Goal: Book appointment/travel/reservation

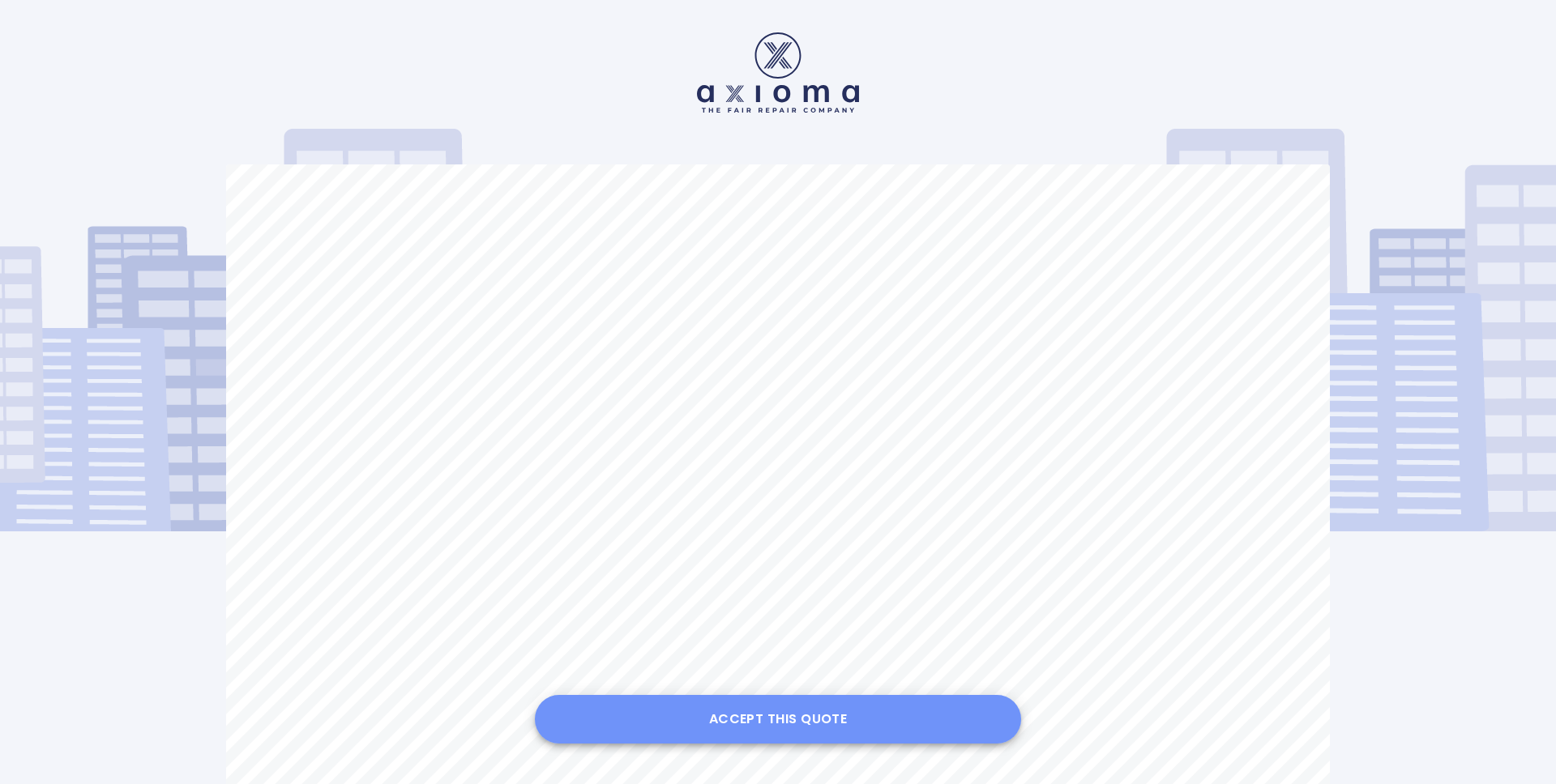
click at [786, 717] on button "Accept this Quote" at bounding box center [778, 719] width 486 height 49
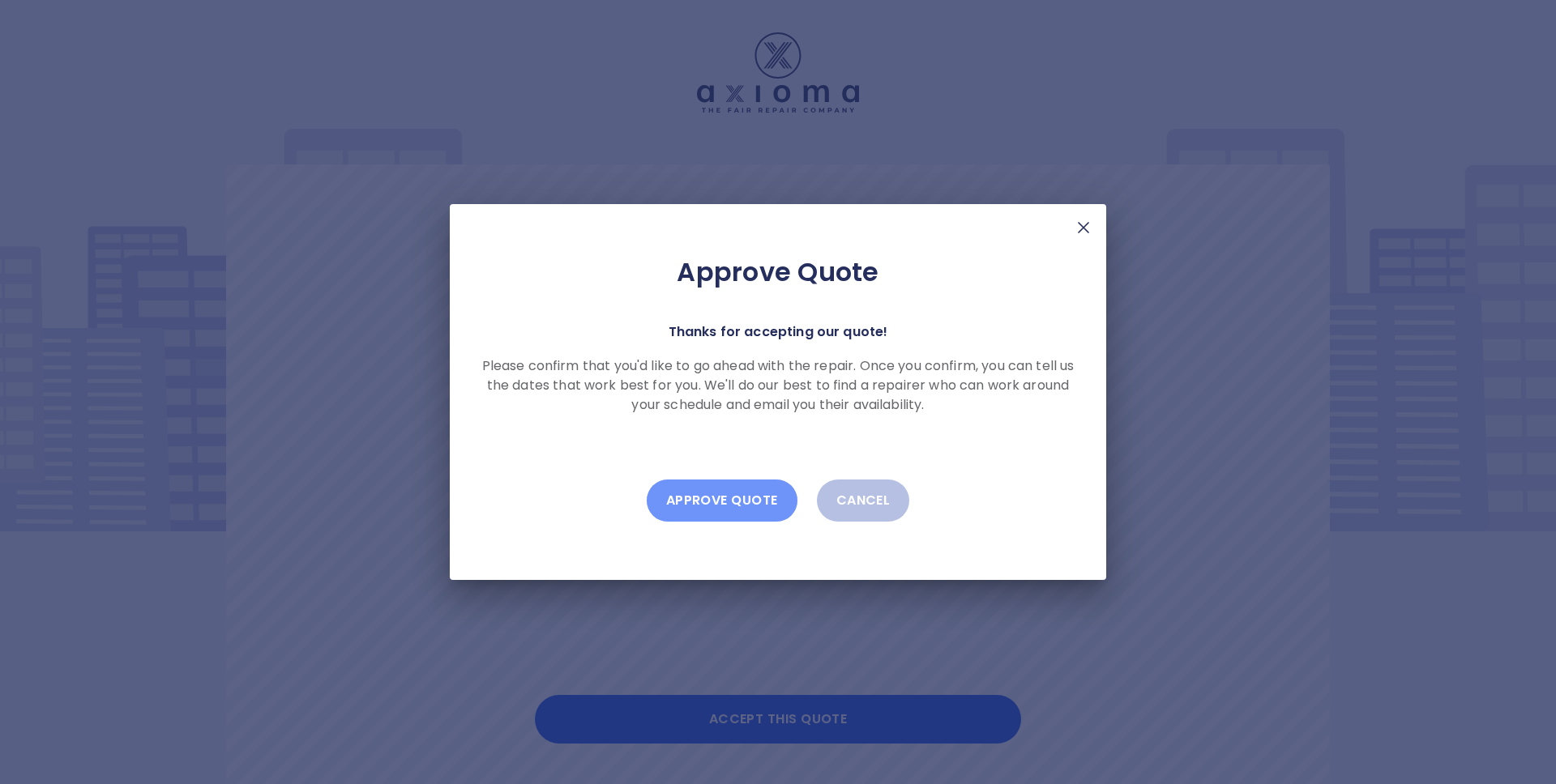
click at [733, 495] on button "Approve Quote" at bounding box center [722, 500] width 151 height 42
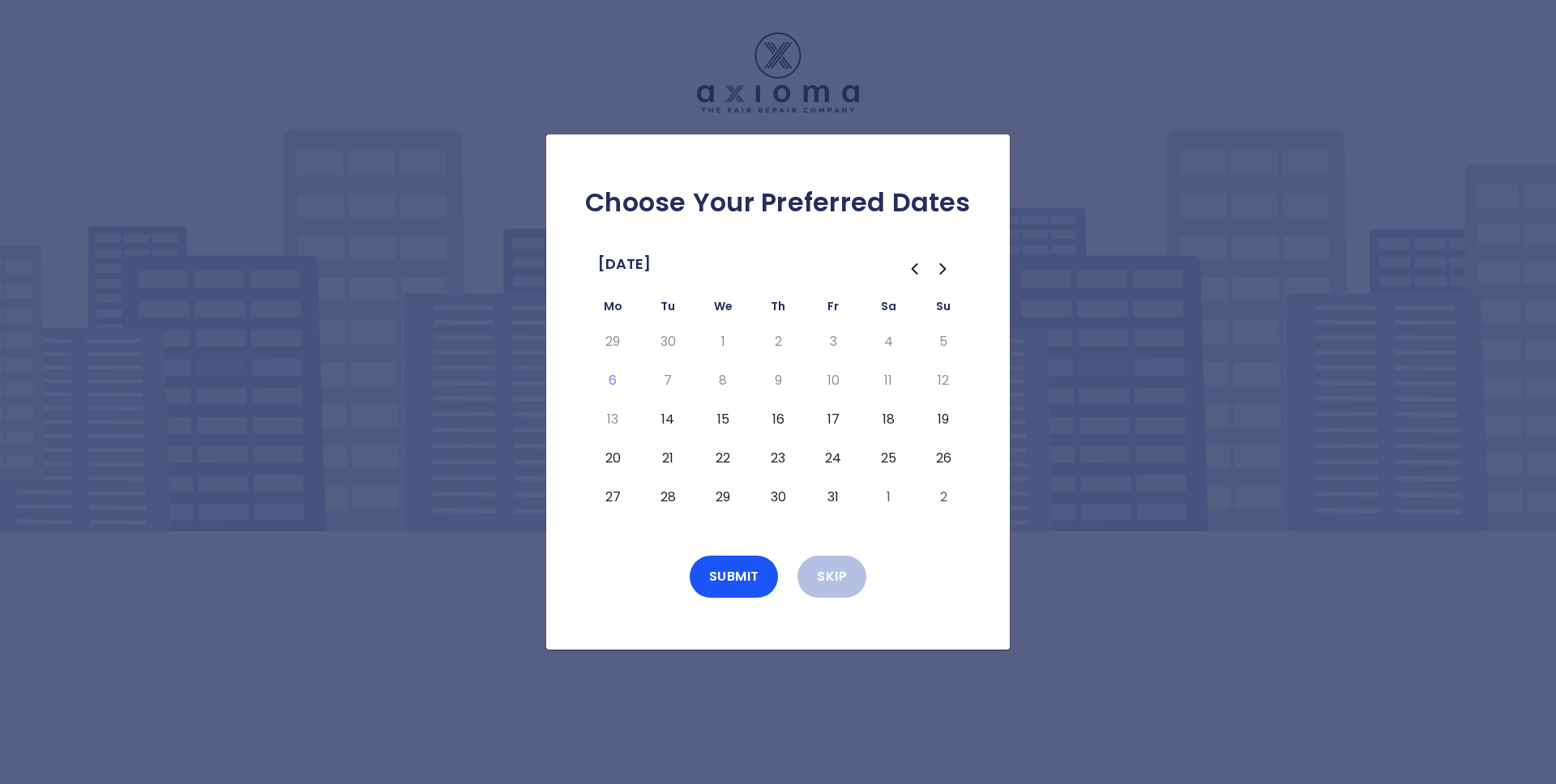
click at [858, 376] on td "10" at bounding box center [833, 380] width 55 height 39
click at [663, 421] on button "14" at bounding box center [668, 420] width 29 height 26
click at [731, 587] on button "Submit" at bounding box center [734, 577] width 89 height 42
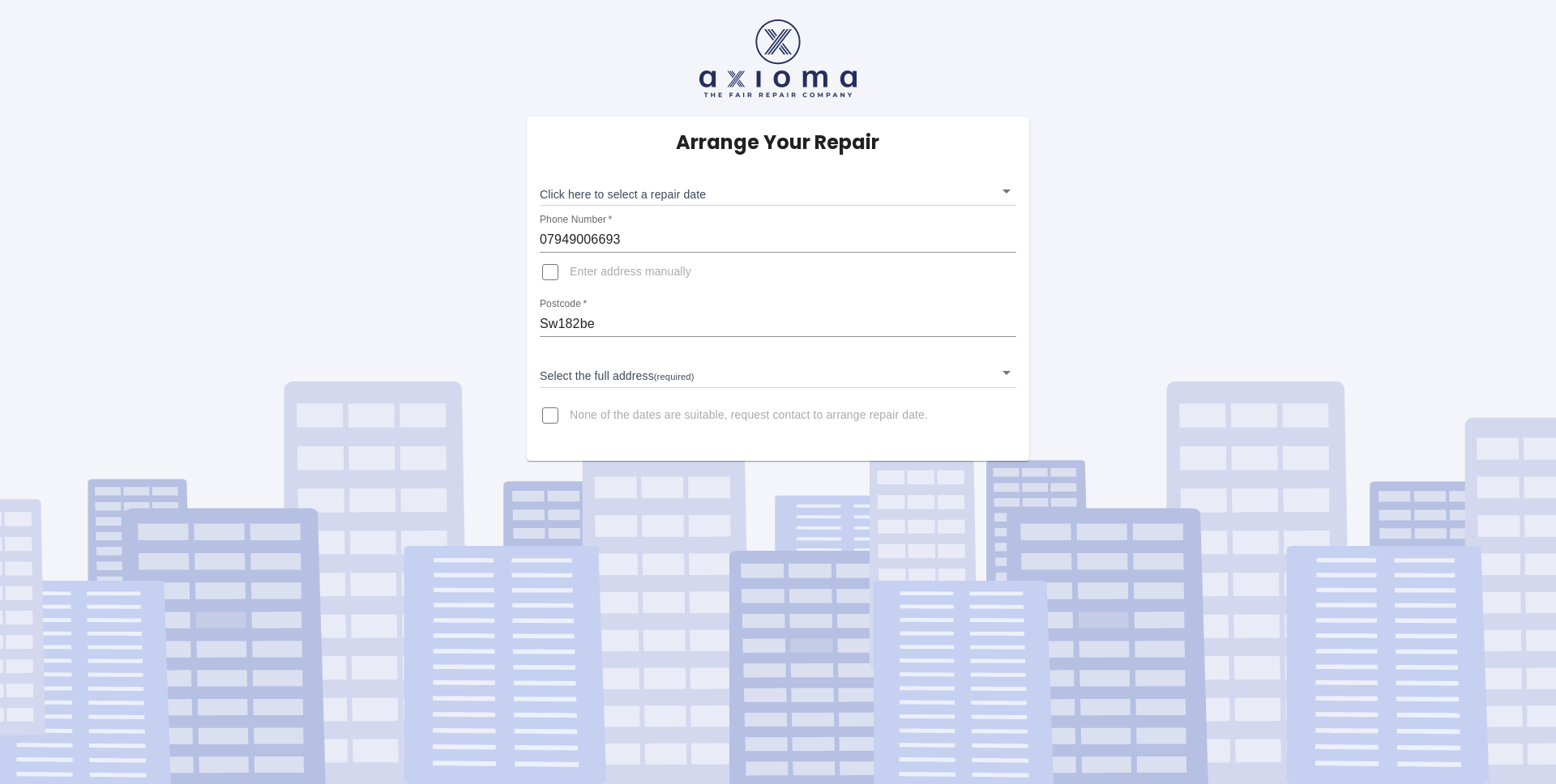
click at [646, 374] on body "Arrange Your Repair Click here to select a repair date ​ Phone Number   * 07949…" at bounding box center [778, 392] width 1556 height 784
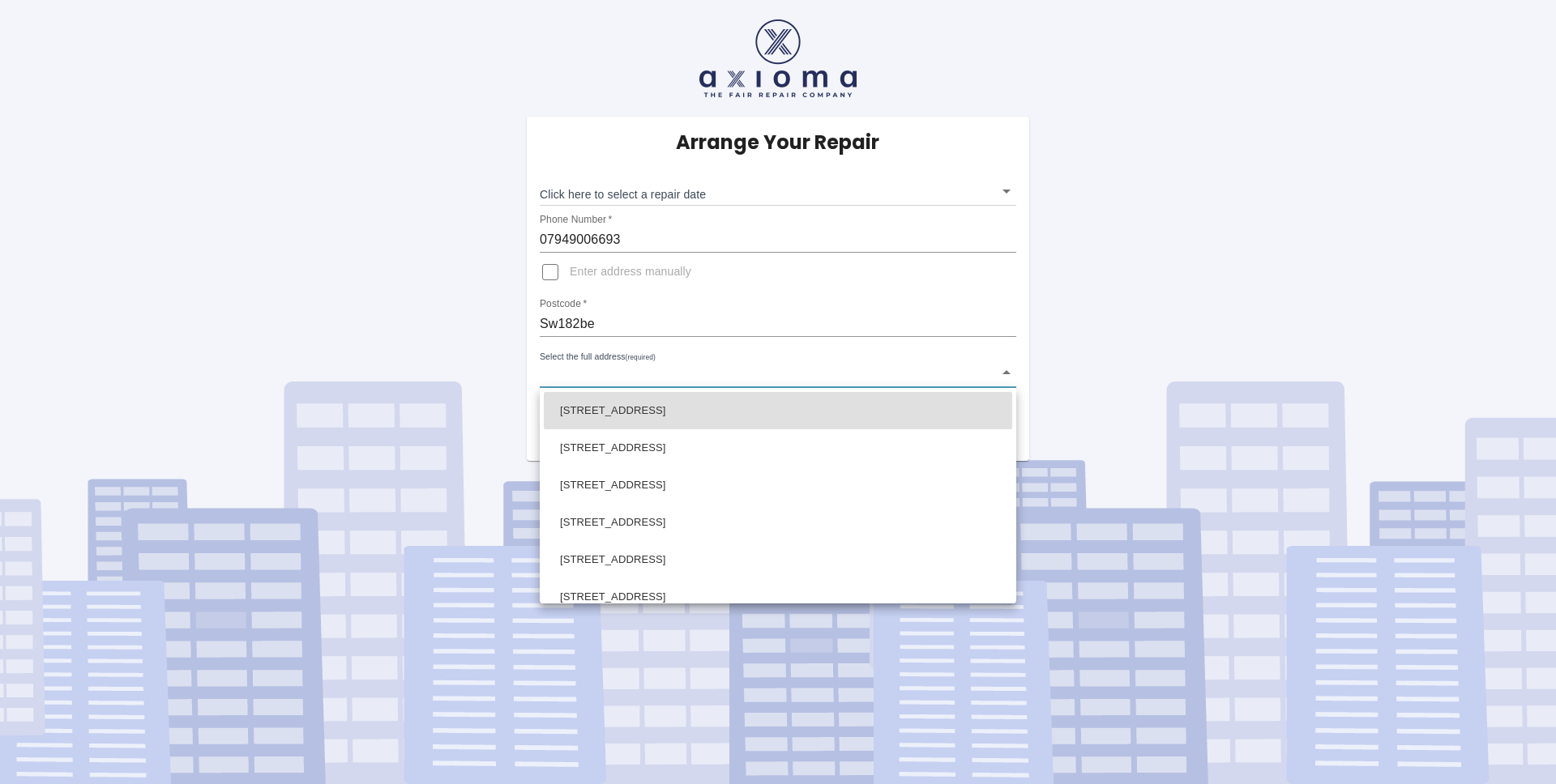
click at [708, 374] on div at bounding box center [778, 392] width 1556 height 784
click at [689, 371] on body "Arrange Your Repair Click here to select a repair date ​ Phone Number   * 07949…" at bounding box center [778, 392] width 1556 height 784
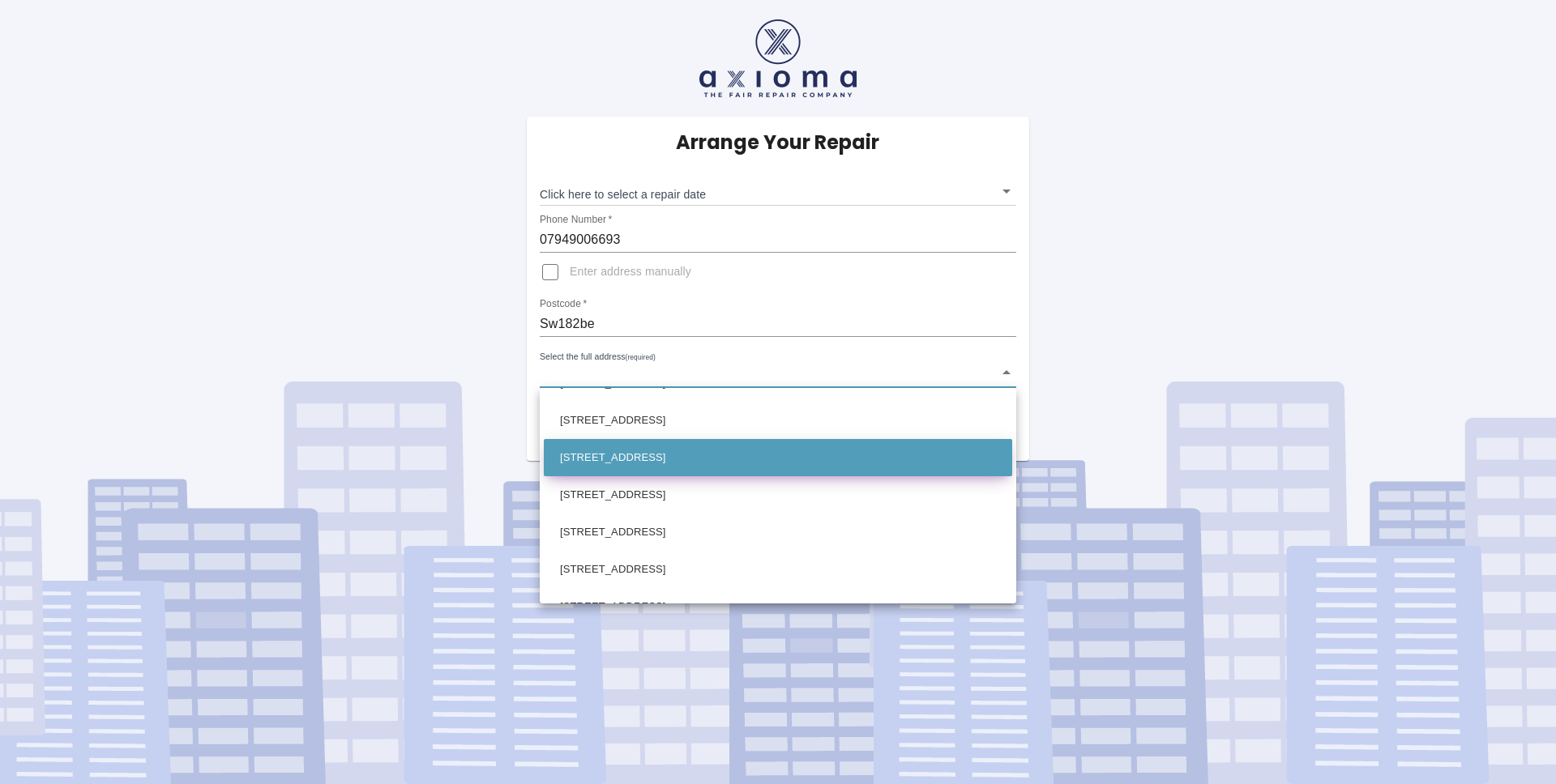
scroll to position [66, 0]
click at [693, 466] on li "1c Aslett Street London" at bounding box center [778, 456] width 469 height 37
type input "1c Aslett Street London"
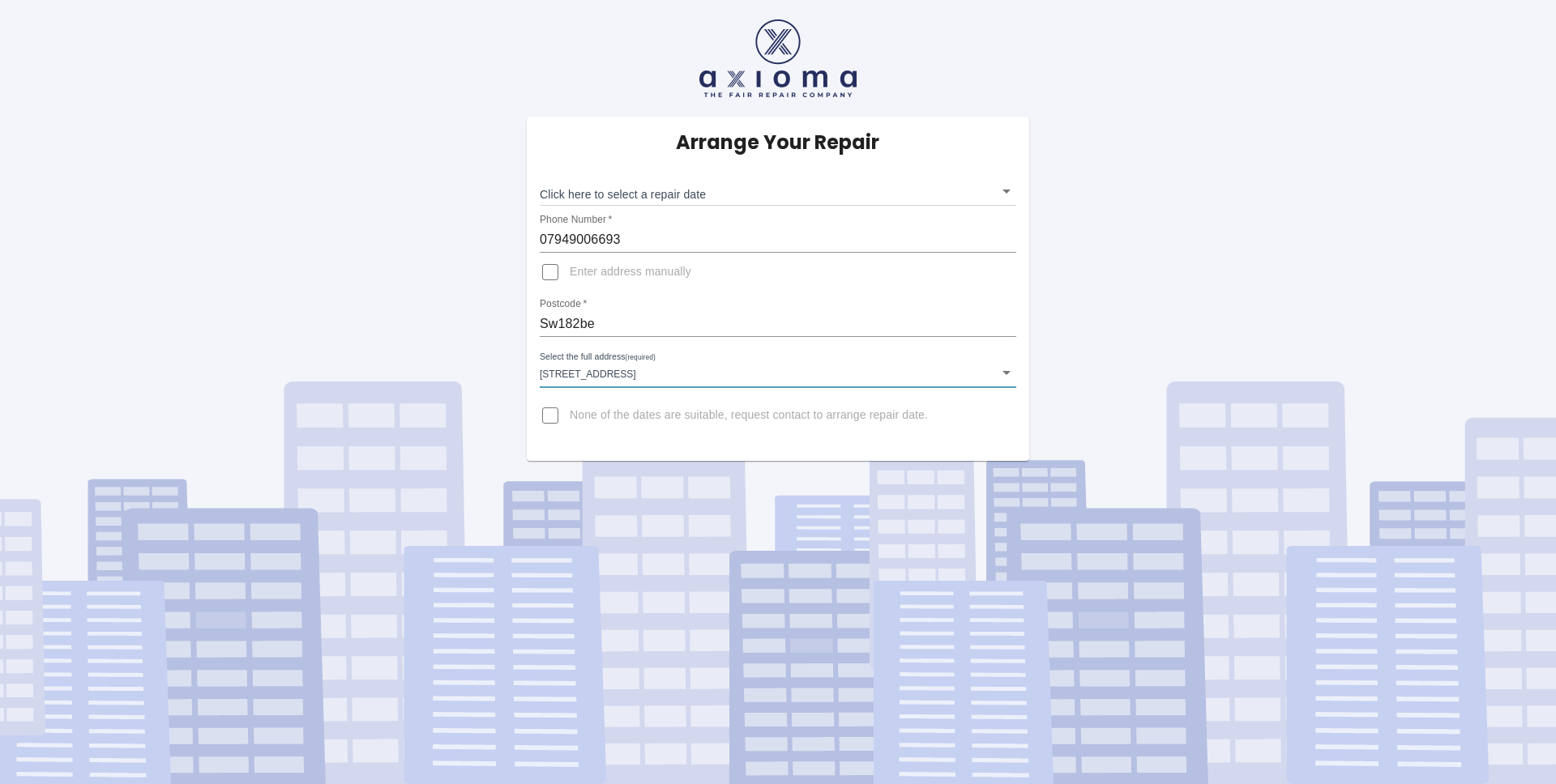
click at [624, 196] on body "Arrange Your Repair Click here to select a repair date ​ Phone Number   * 07949…" at bounding box center [778, 392] width 1556 height 784
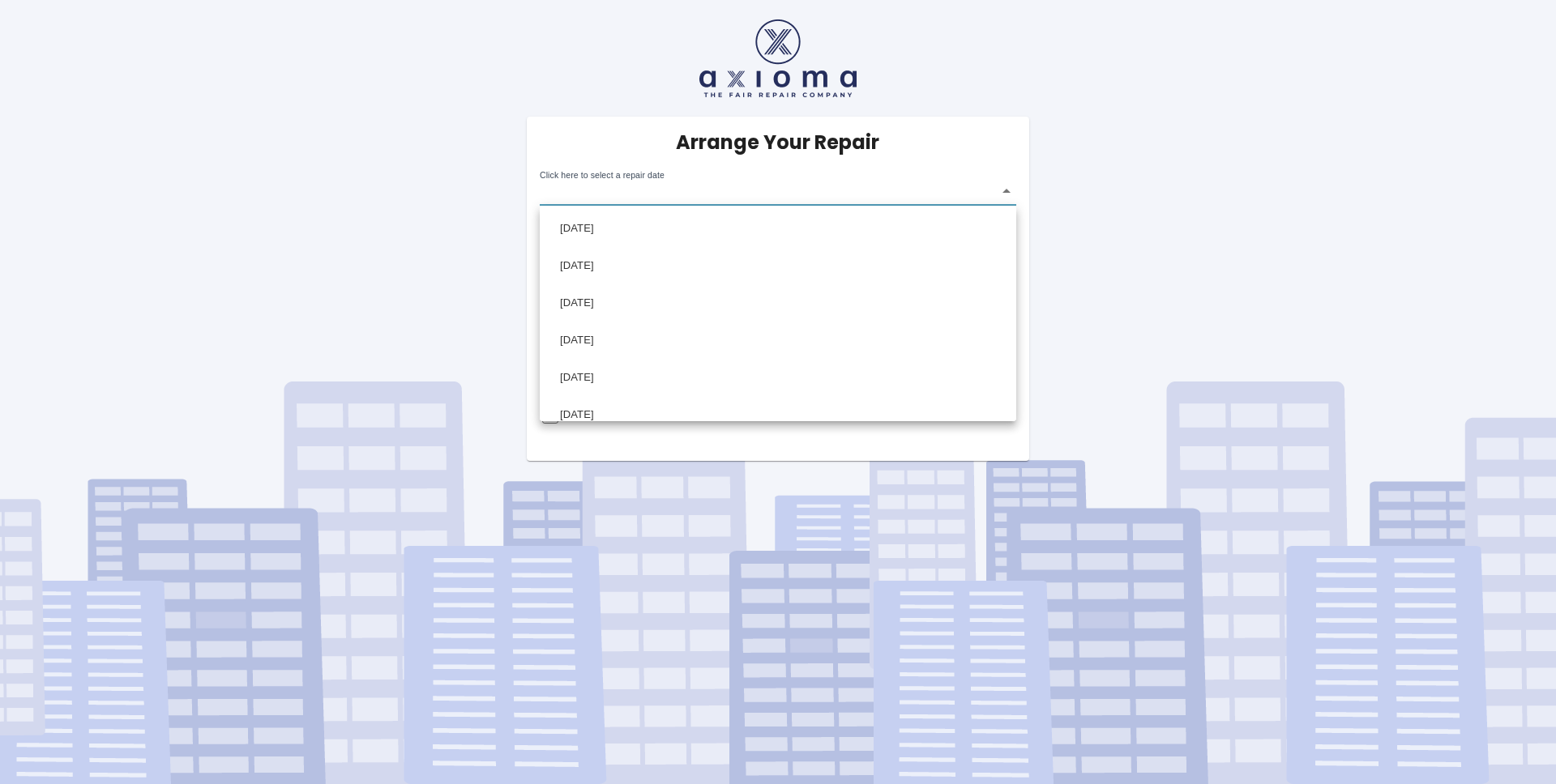
click at [741, 187] on div at bounding box center [778, 392] width 1556 height 784
click at [728, 201] on body "Arrange Your Repair Click here to select a repair date ​ Phone Number   * 07949…" at bounding box center [778, 392] width 1556 height 784
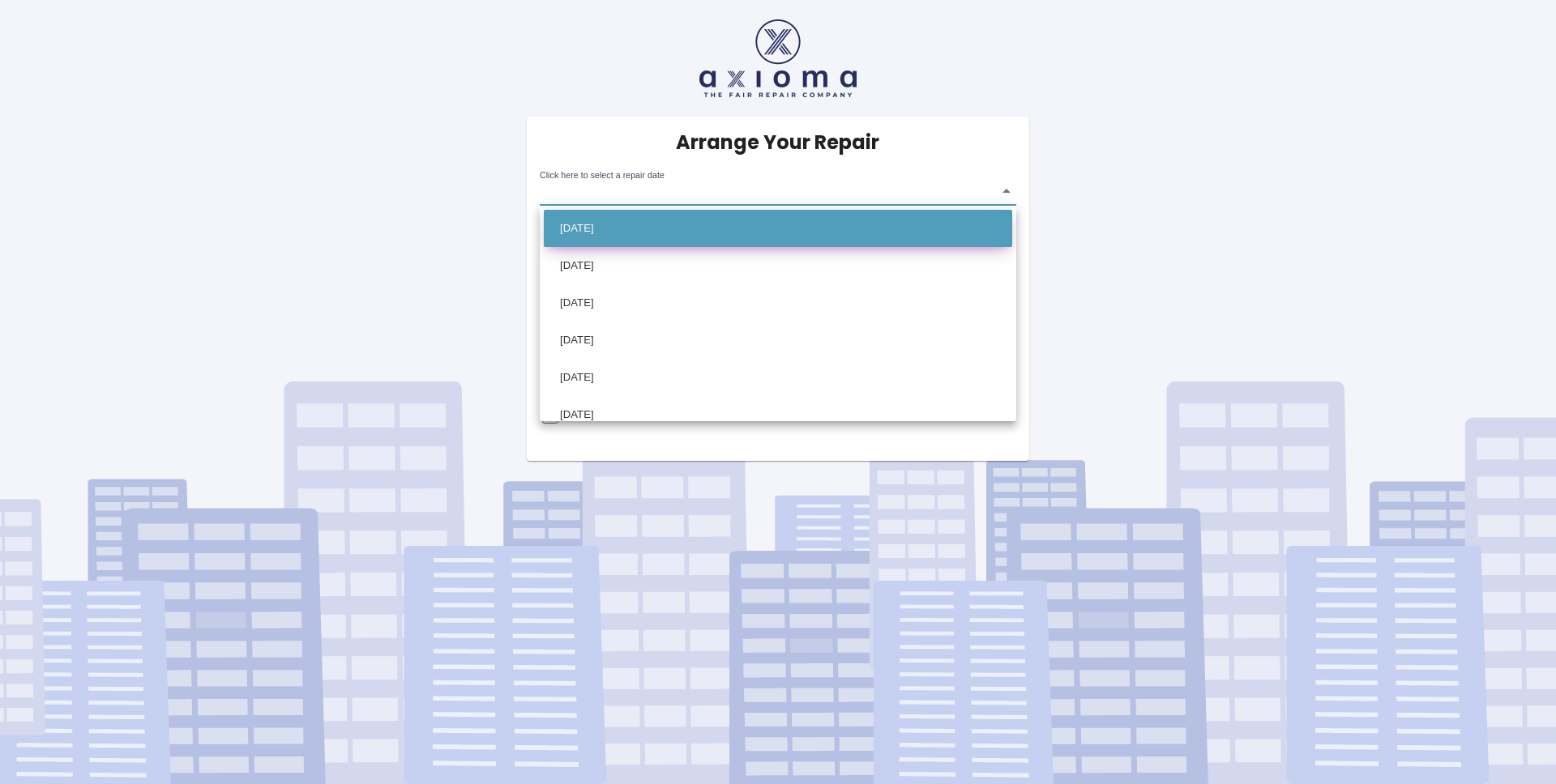
click at [713, 227] on li "Tue Oct 14 2025" at bounding box center [778, 228] width 469 height 37
type input "2025-10-14T00:00:00.000Z"
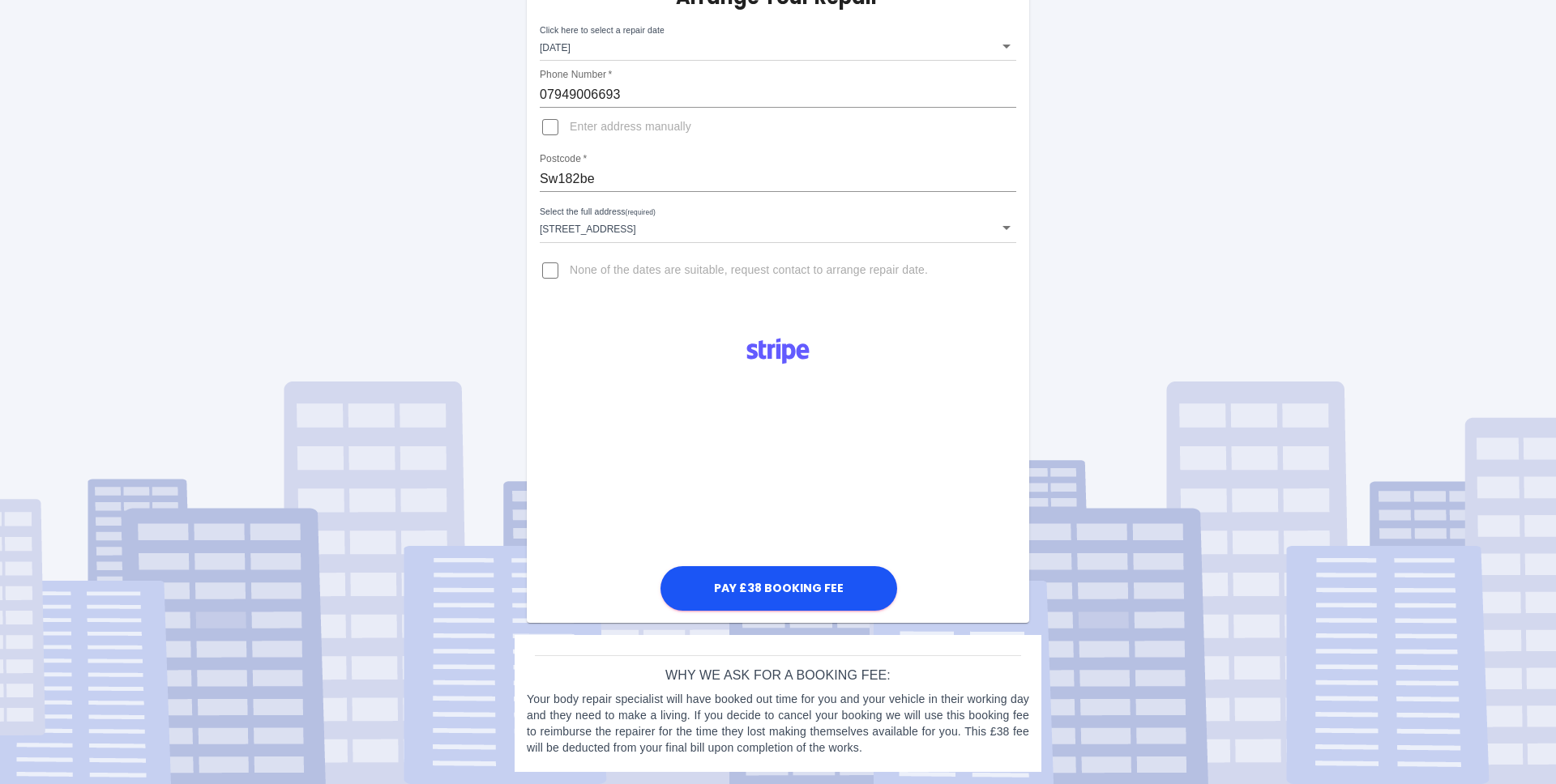
scroll to position [145, 0]
click at [846, 592] on button "Pay £38 Booking Fee" at bounding box center [779, 588] width 237 height 44
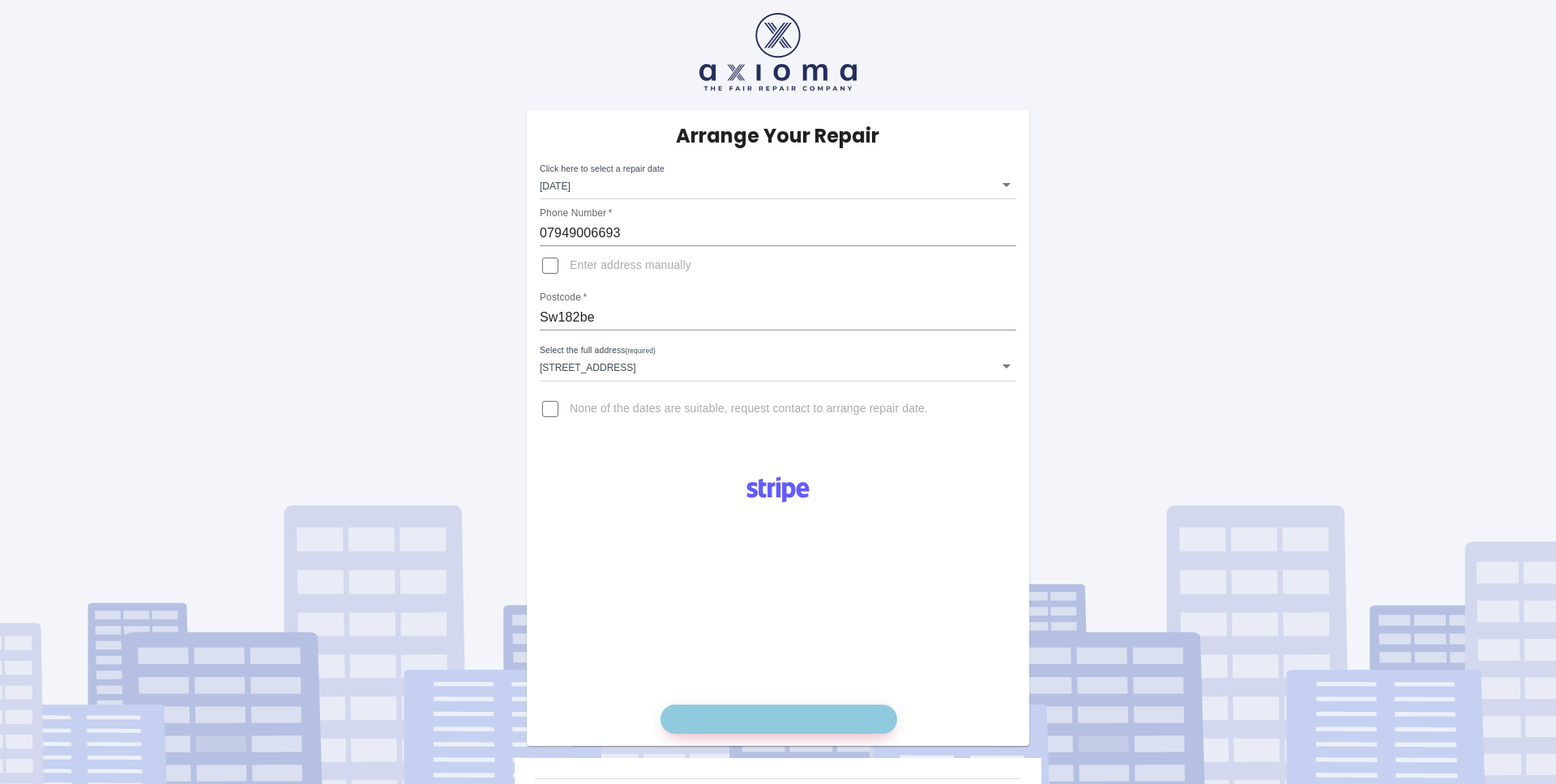
scroll to position [0, 0]
